Goal: Navigation & Orientation: Find specific page/section

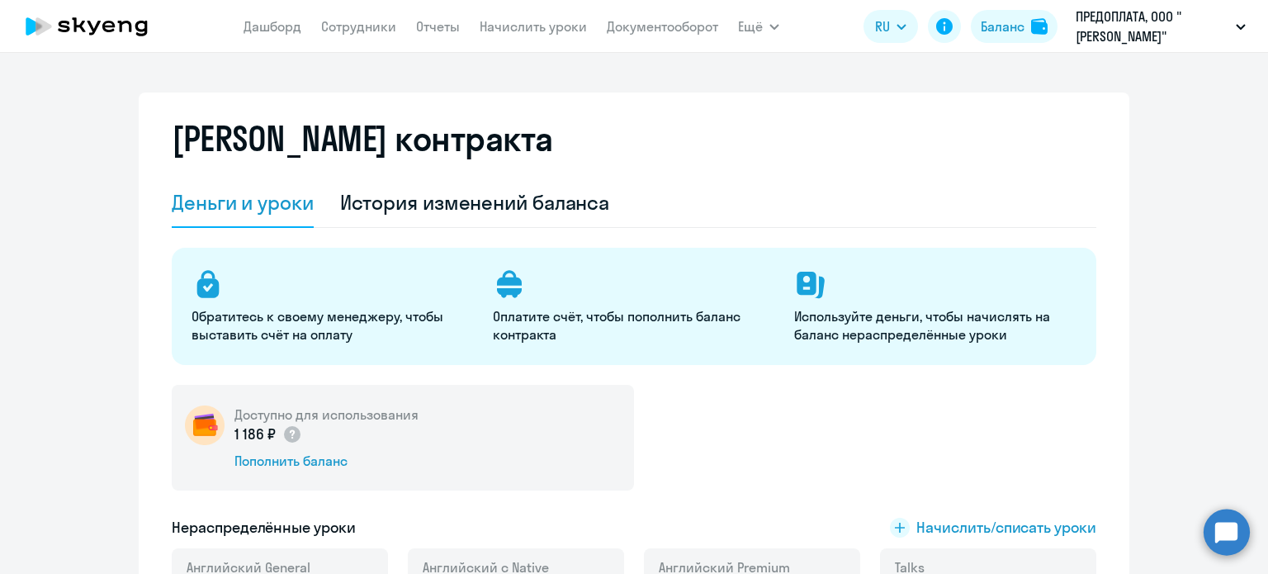
select select "english_adult_not_native_speaker"
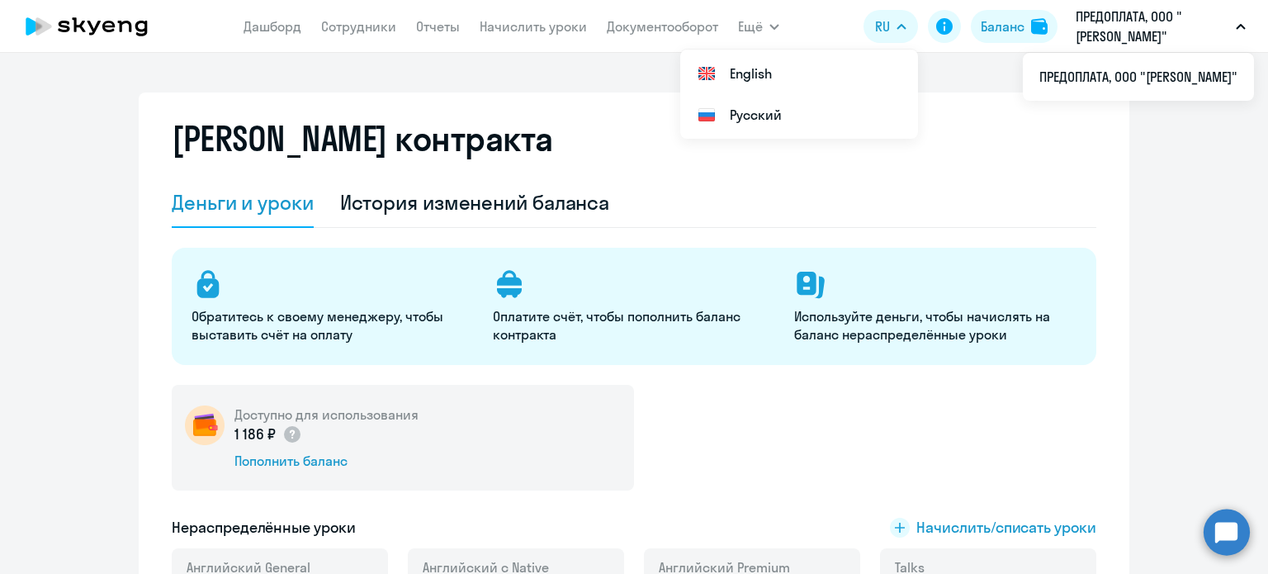
click at [899, 31] on button "RU" at bounding box center [890, 26] width 54 height 33
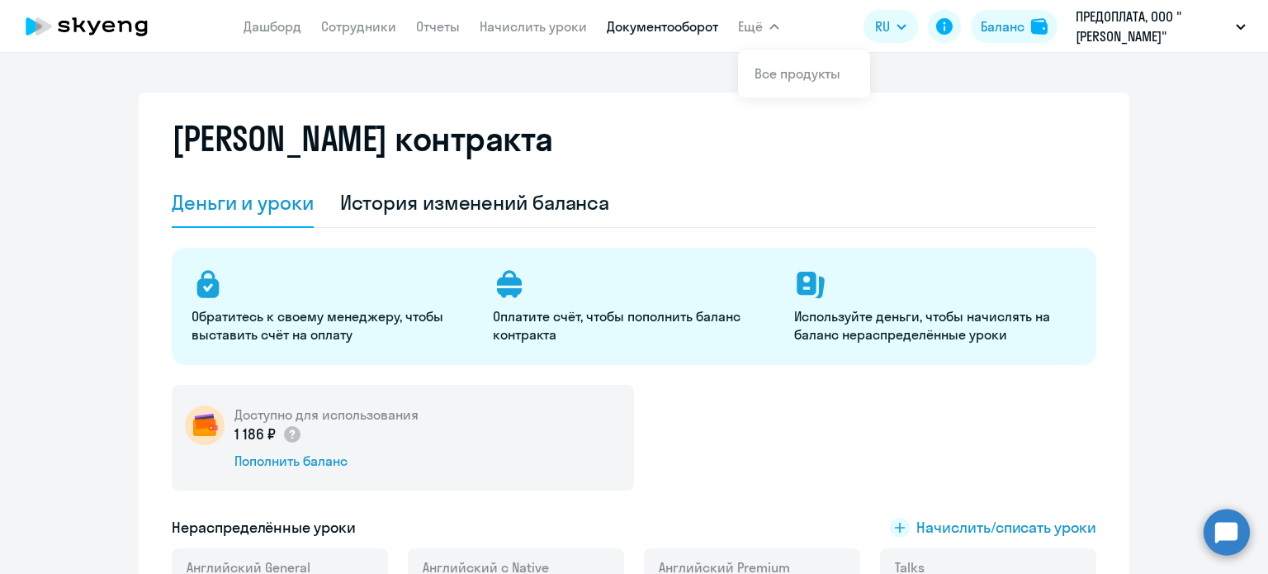
click at [627, 35] on link "Документооборот" at bounding box center [662, 26] width 111 height 17
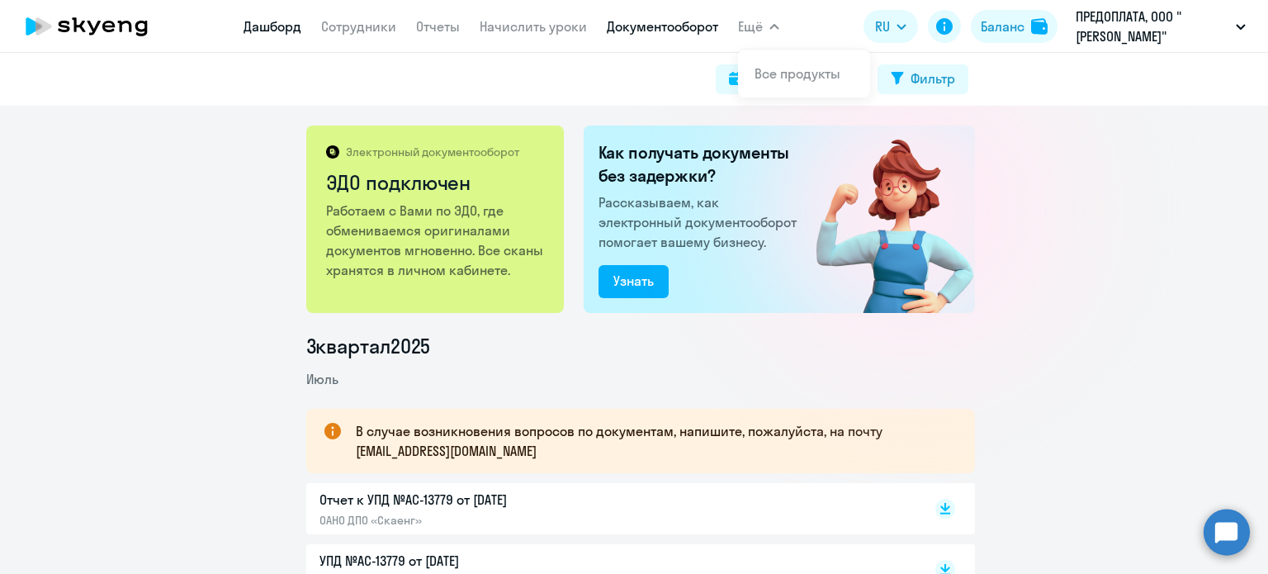
click at [278, 31] on link "Дашборд" at bounding box center [272, 26] width 58 height 17
